Goal: Find specific page/section: Find specific page/section

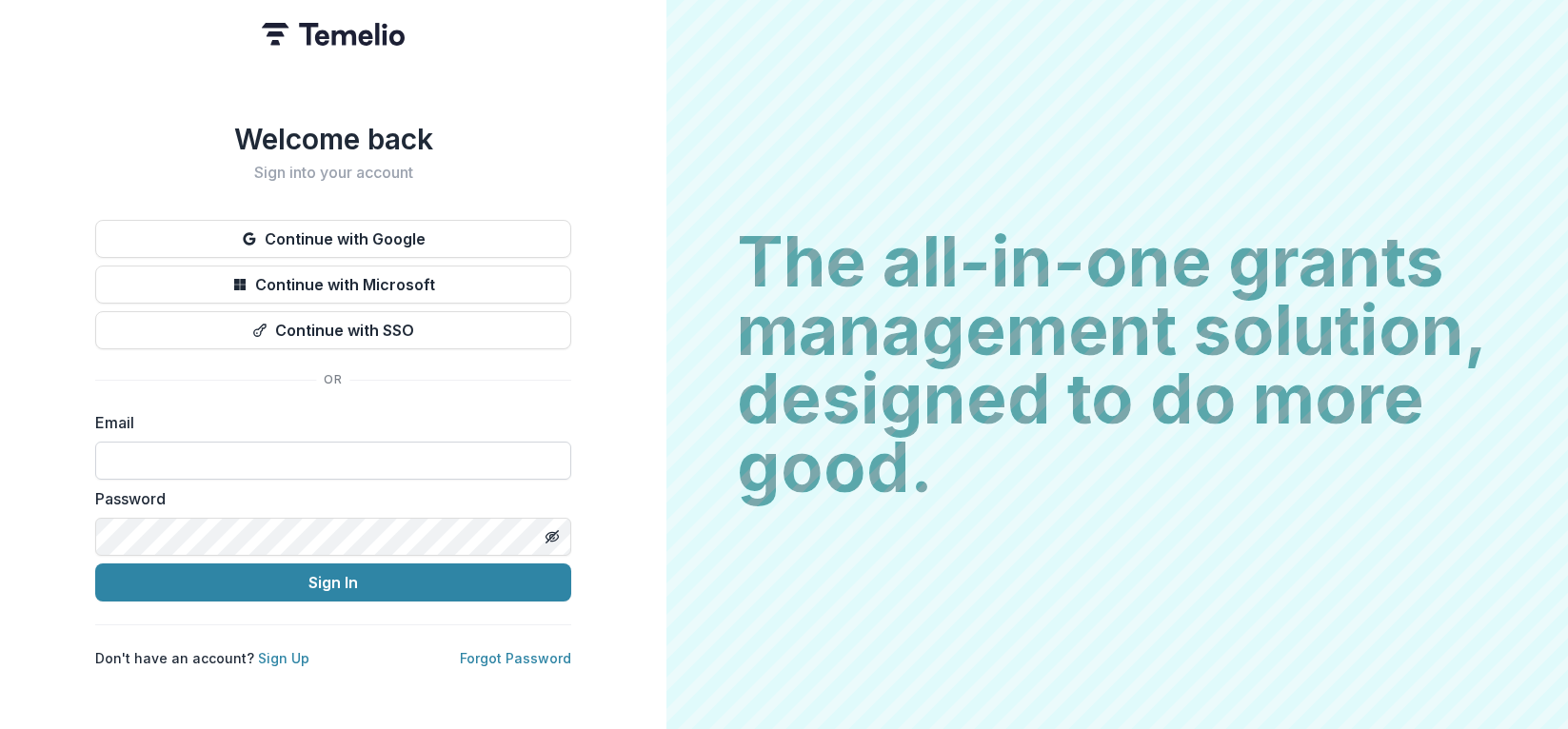
click at [256, 447] on input at bounding box center [333, 460] width 476 height 38
type input "**********"
click at [95, 564] on button "Sign In" at bounding box center [333, 582] width 476 height 38
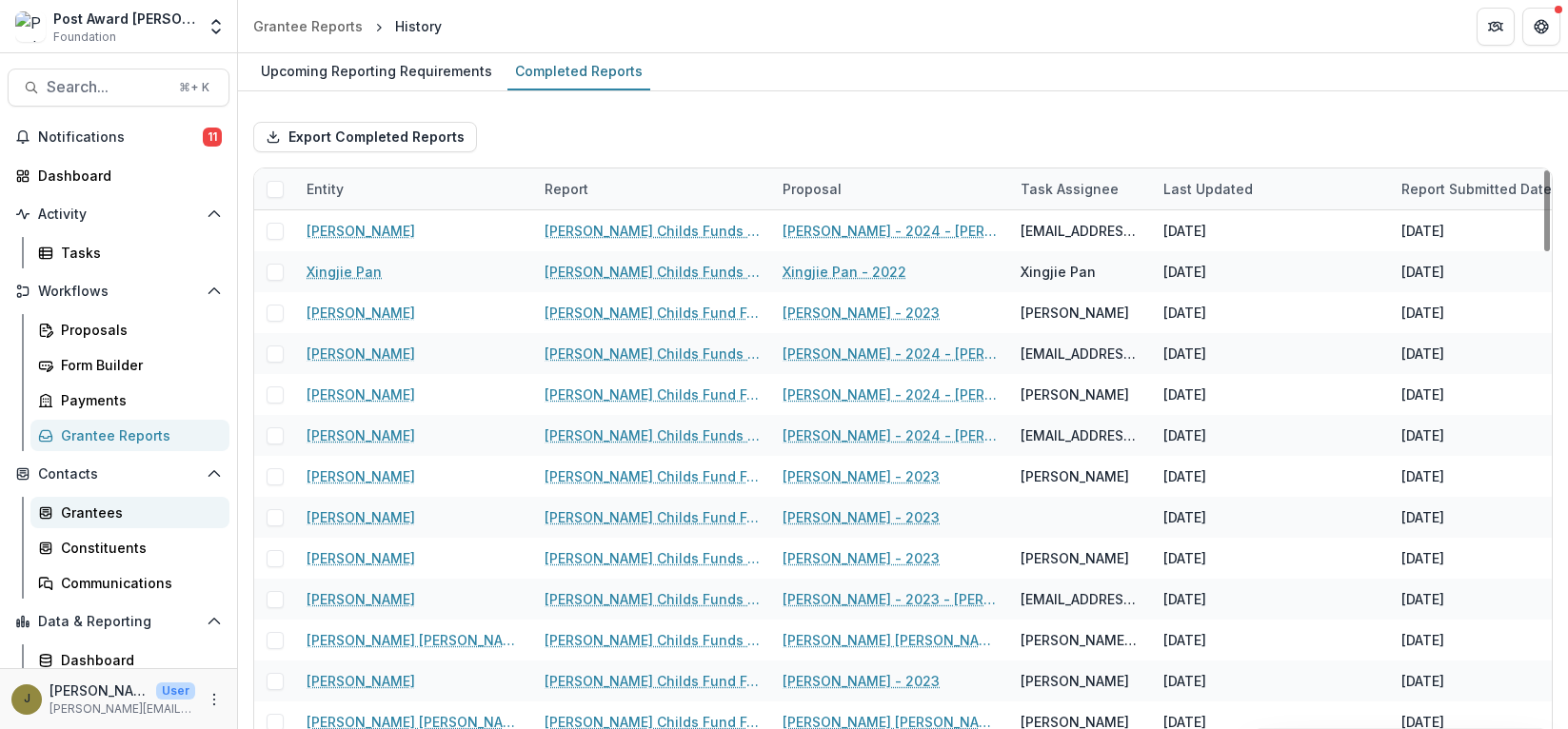
click at [111, 517] on div "Grantees" at bounding box center [137, 513] width 154 height 20
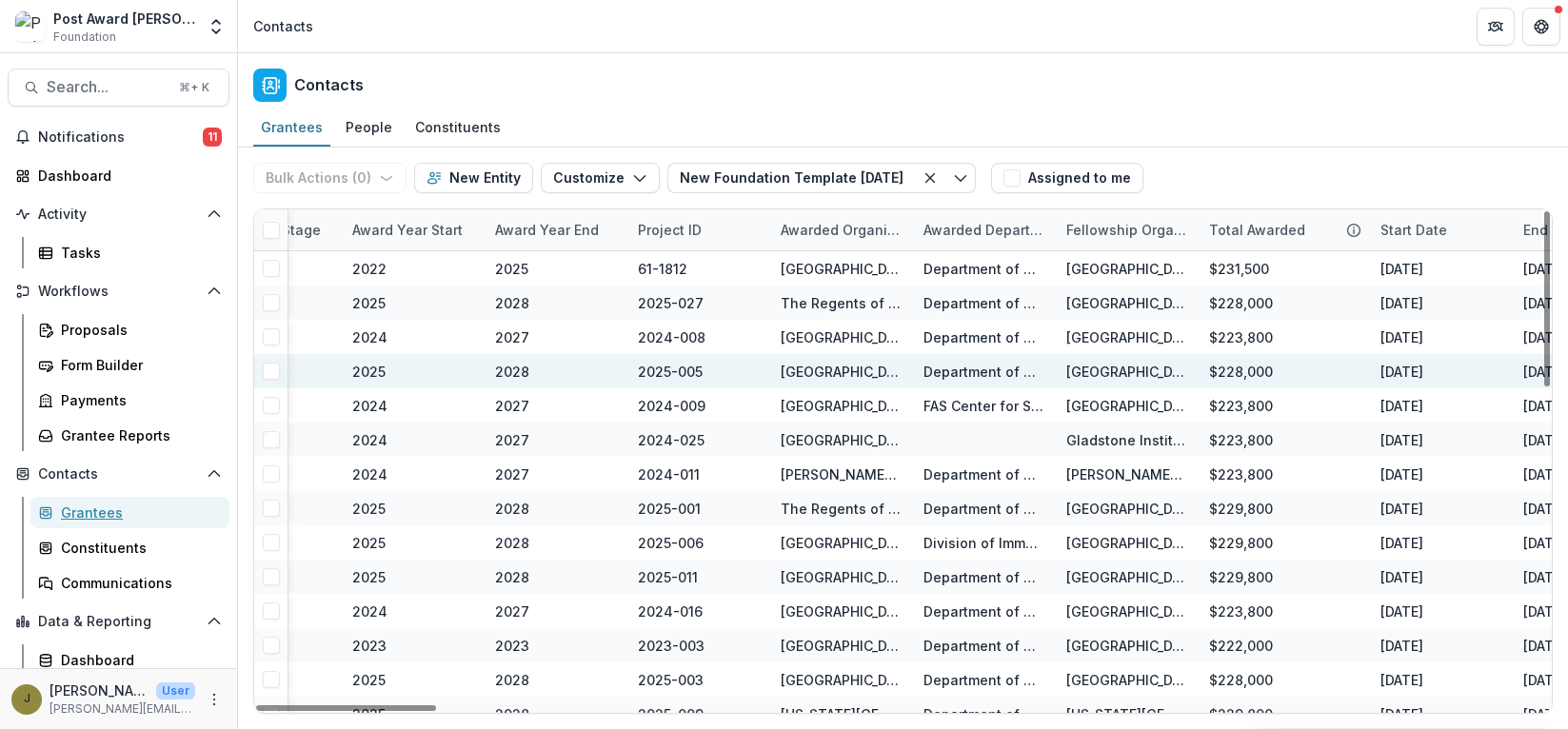
scroll to position [0, 1069]
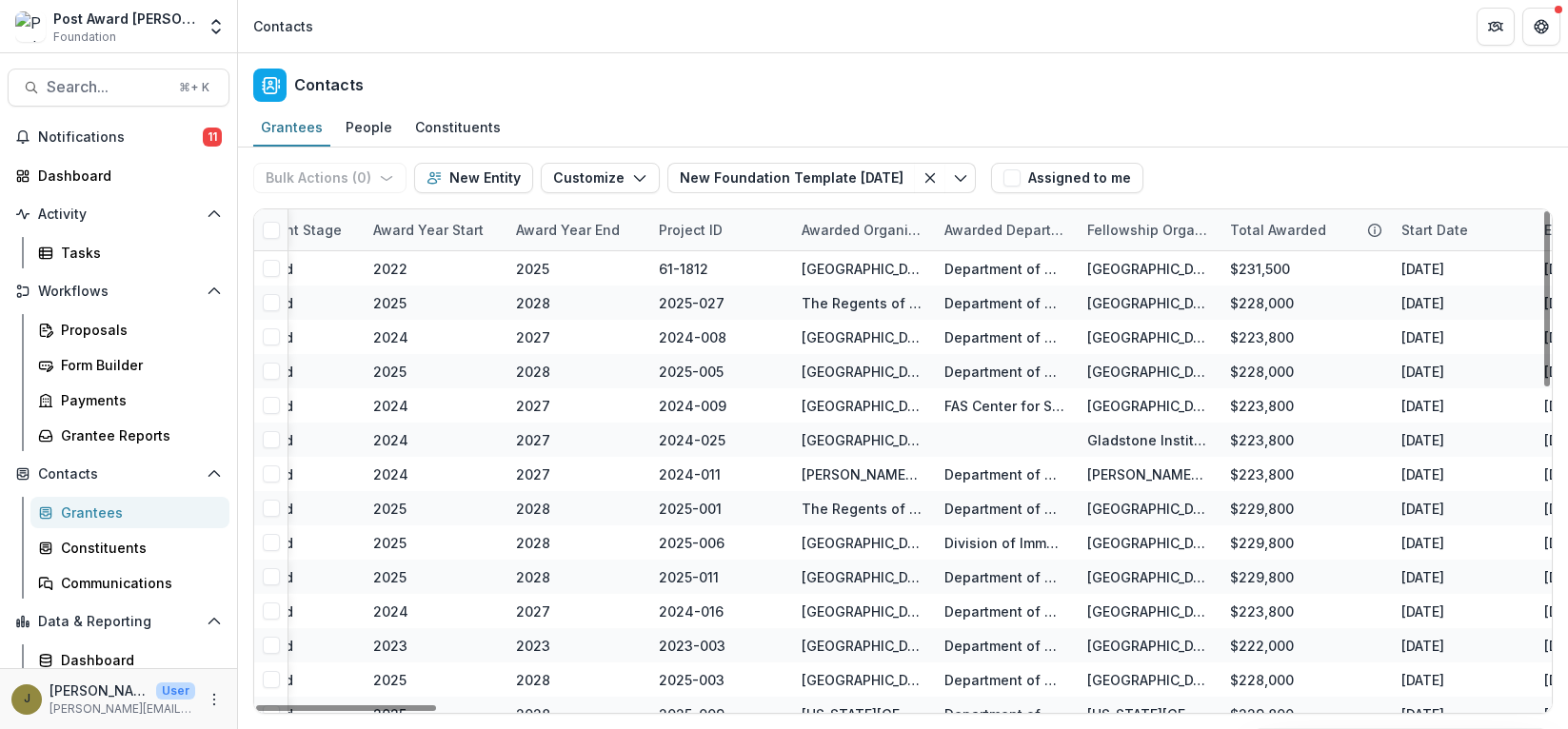
click at [450, 230] on div "Award Year Start" at bounding box center [429, 230] width 133 height 20
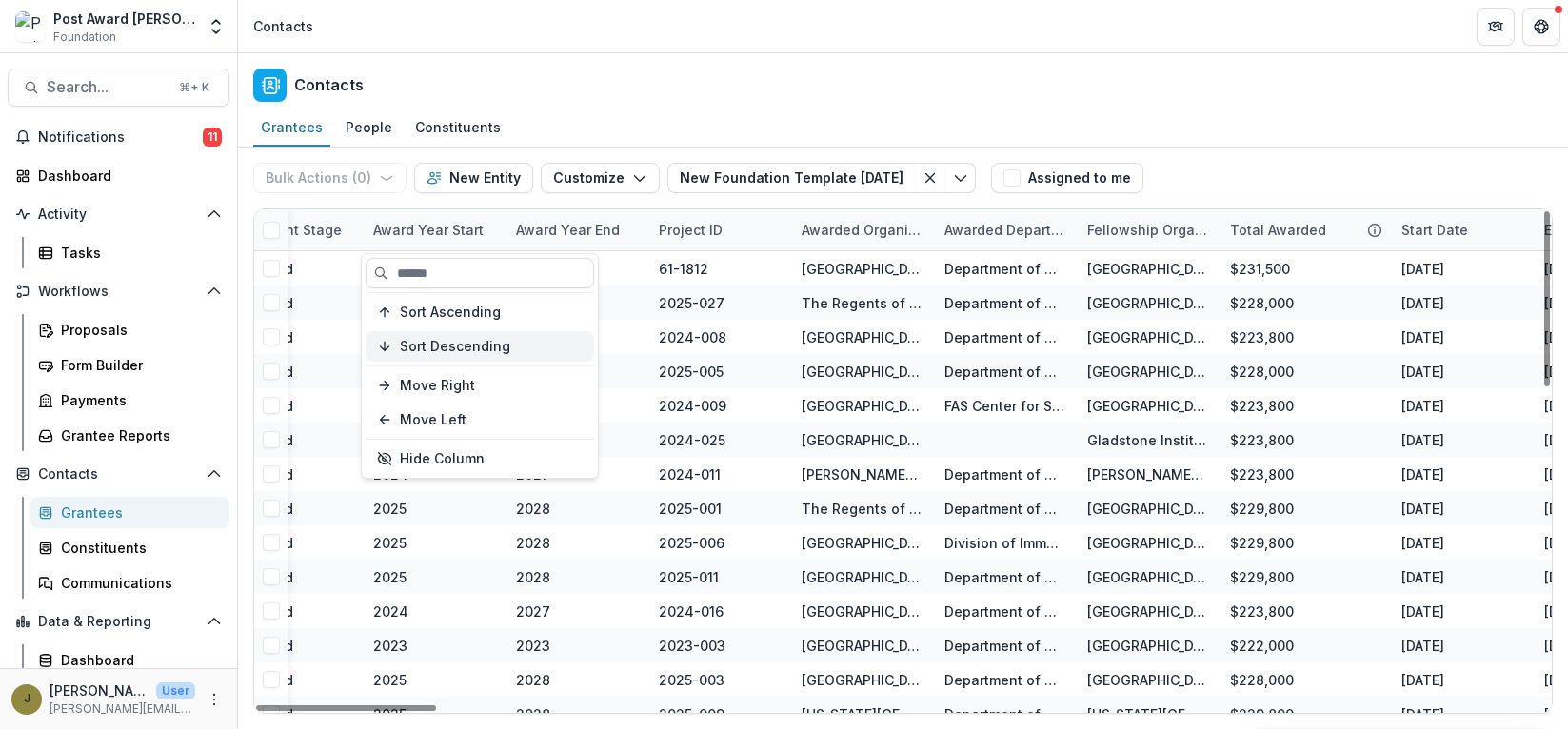
click at [434, 340] on span "Sort Descending" at bounding box center [455, 346] width 111 height 17
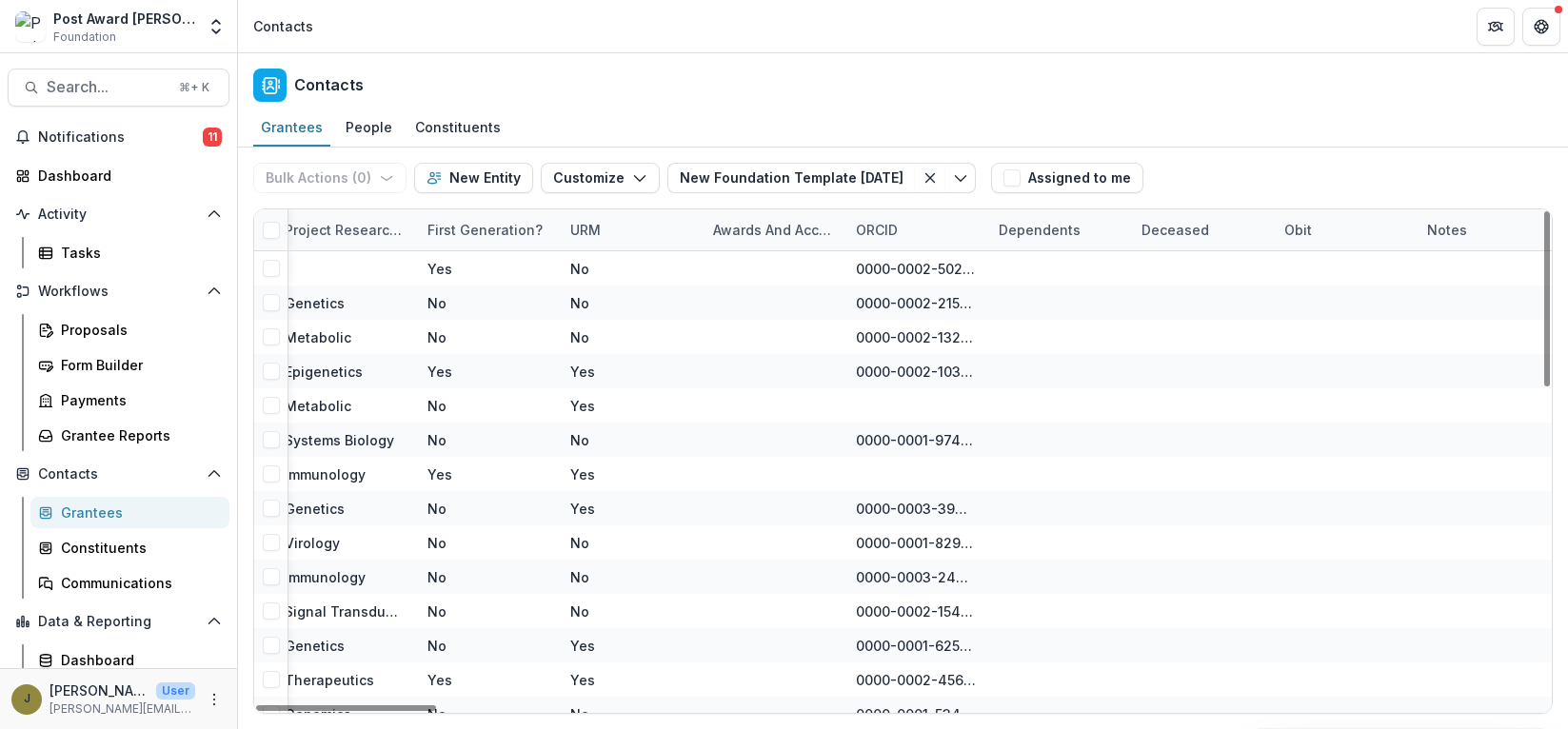
scroll to position [0, 7953]
click at [768, 232] on div "Awards and Accolades" at bounding box center [766, 230] width 143 height 20
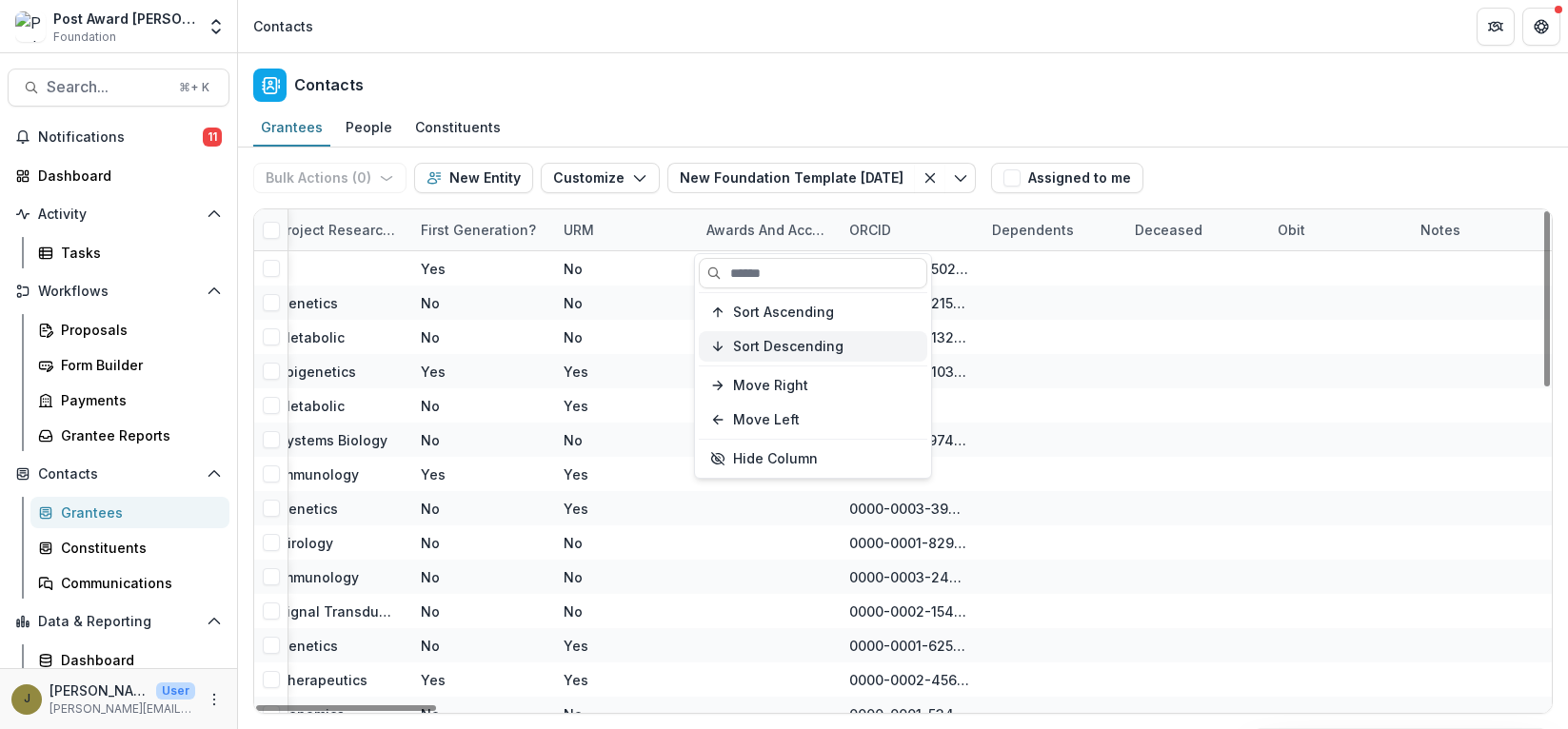
click at [766, 340] on span "Sort Descending" at bounding box center [788, 346] width 111 height 17
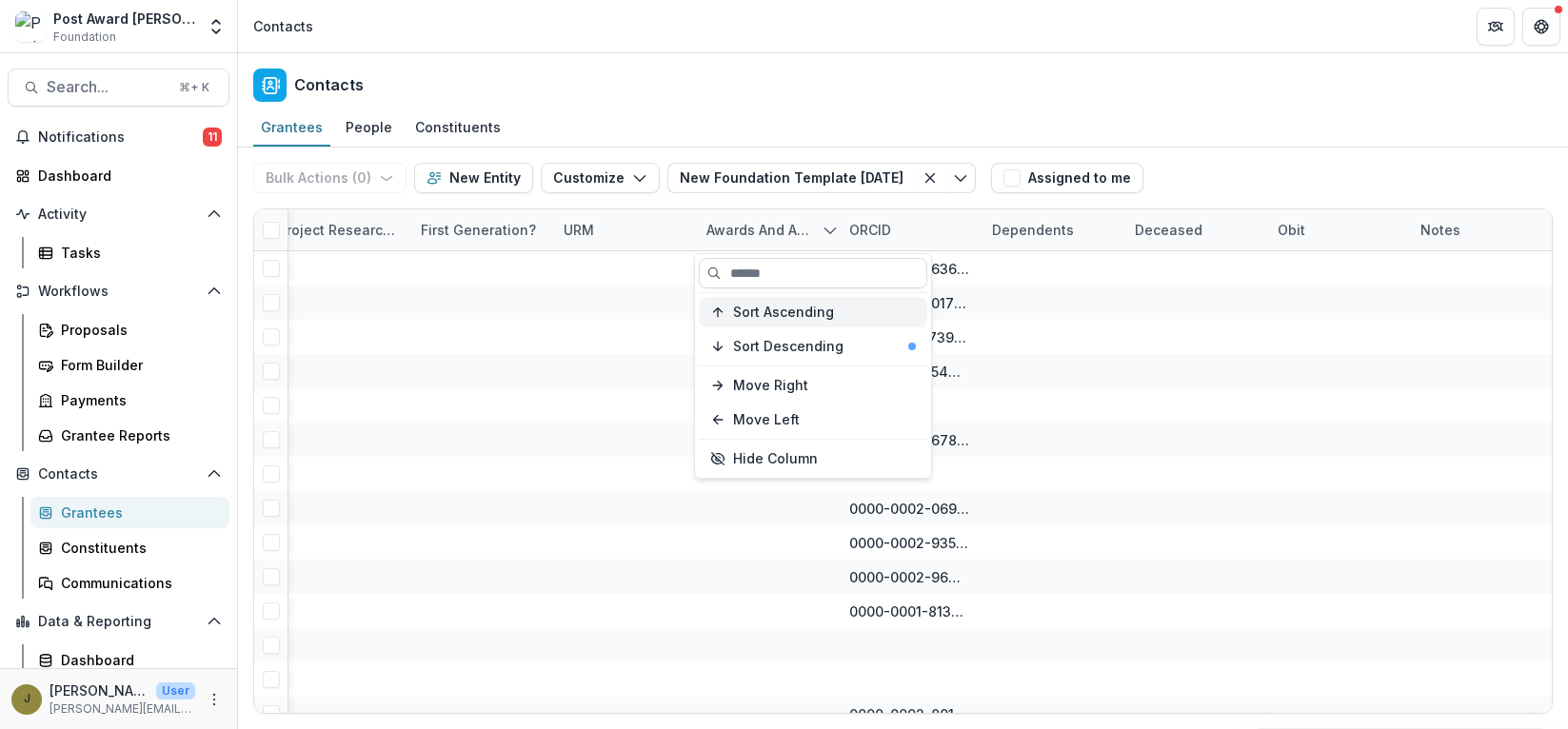
click at [756, 304] on span "Sort Ascending" at bounding box center [783, 312] width 101 height 17
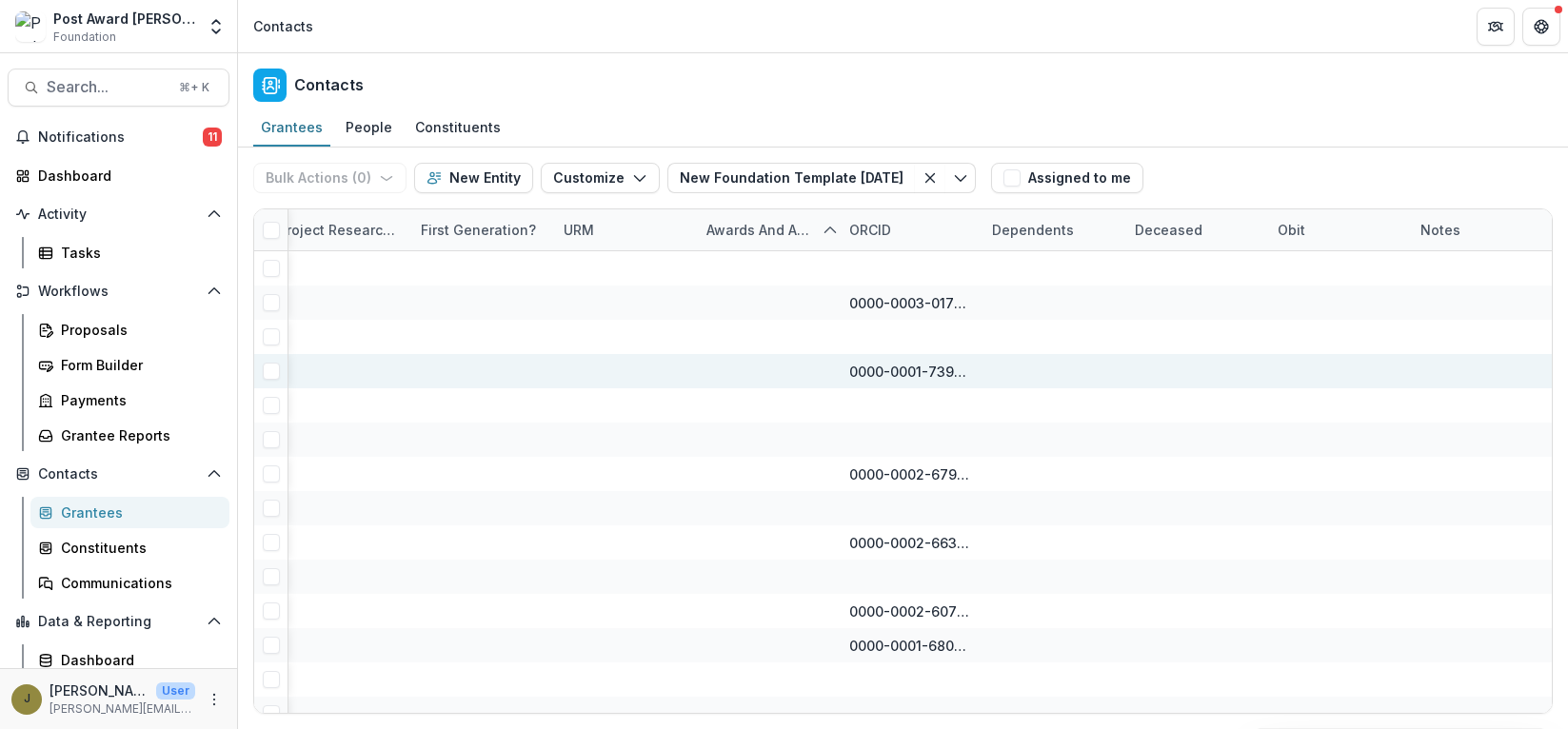
click at [646, 377] on div at bounding box center [623, 371] width 120 height 34
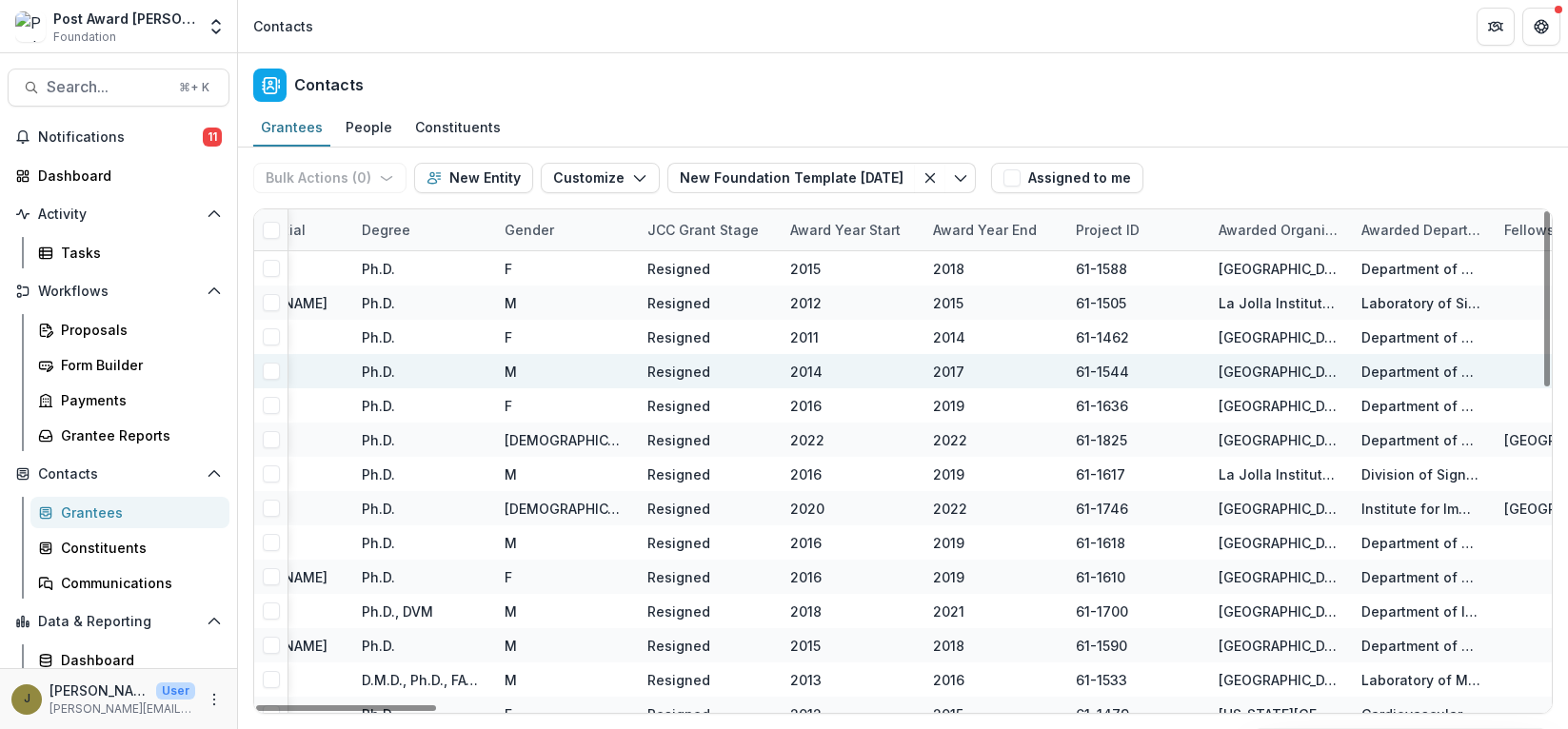
scroll to position [0, 0]
